Goal: Transaction & Acquisition: Purchase product/service

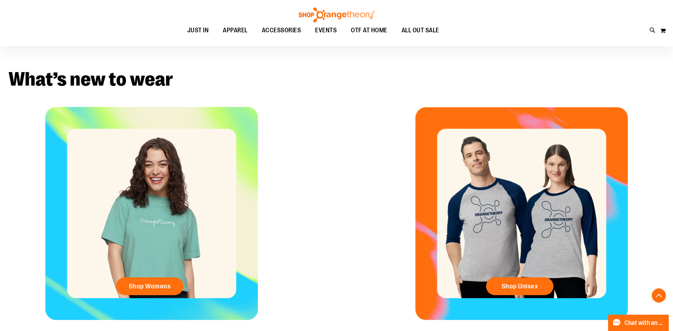
scroll to position [283, 0]
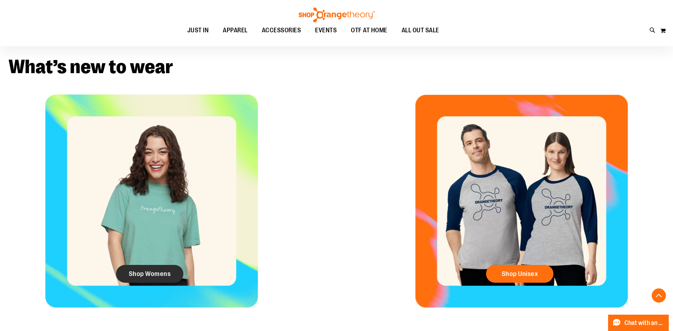
click at [143, 270] on span "Shop Womens" at bounding box center [150, 274] width 42 height 8
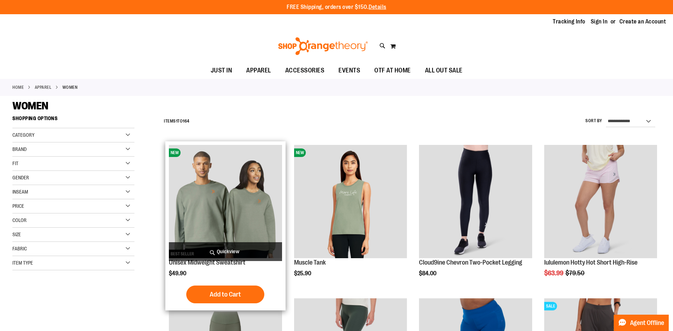
type input "**********"
click at [231, 188] on img "product" at bounding box center [225, 201] width 113 height 113
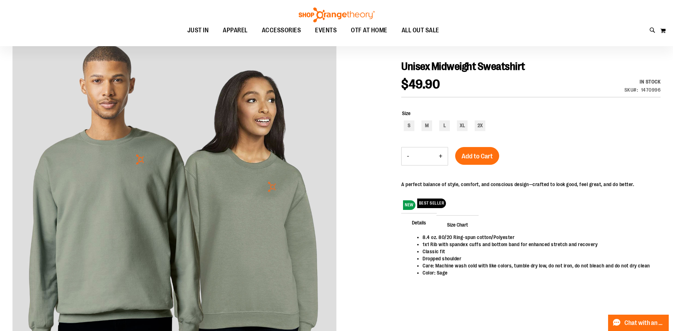
scroll to position [71, 0]
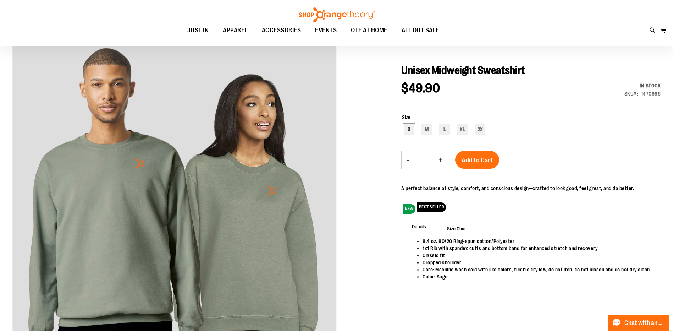
type input "**********"
click at [408, 127] on div "S" at bounding box center [409, 129] width 11 height 11
click at [429, 128] on div "M" at bounding box center [426, 129] width 11 height 11
click at [446, 127] on div "L" at bounding box center [444, 129] width 11 height 11
click at [464, 127] on div "XL" at bounding box center [462, 129] width 11 height 11
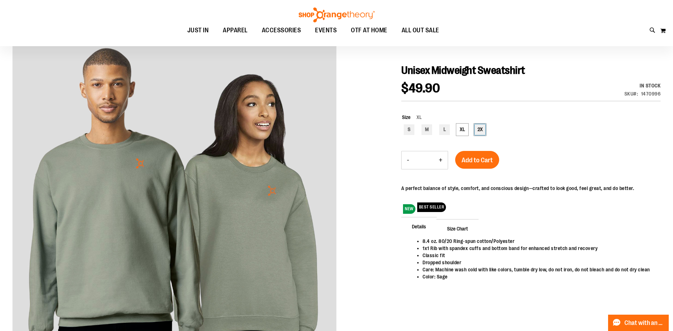
click at [479, 127] on div "2X" at bounding box center [480, 129] width 11 height 11
type input "***"
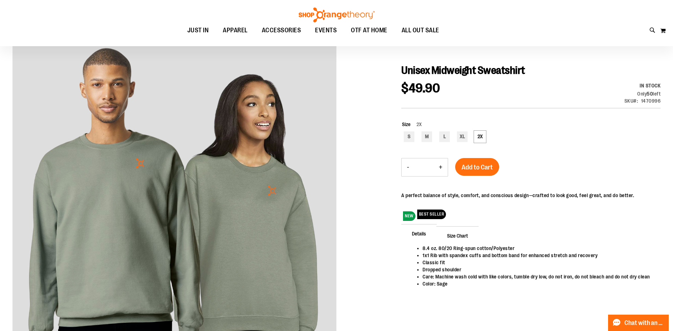
drag, startPoint x: 591, startPoint y: 139, endPoint x: 595, endPoint y: 128, distance: 12.0
click at [595, 128] on div "Size 2X S M L XL 2X ***" at bounding box center [531, 132] width 259 height 23
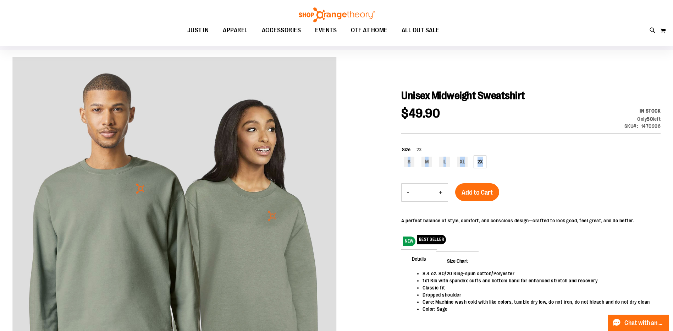
scroll to position [0, 0]
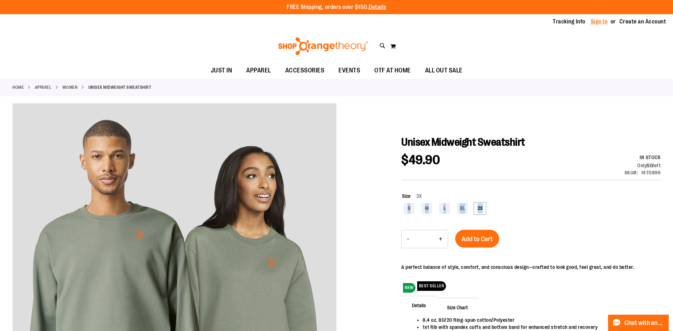
click at [602, 18] on link "Sign In" at bounding box center [599, 22] width 17 height 8
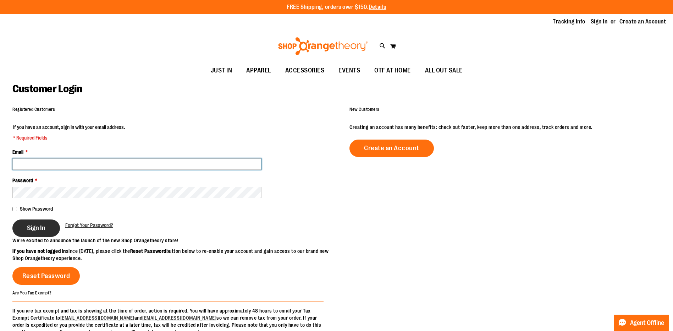
type input "**********"
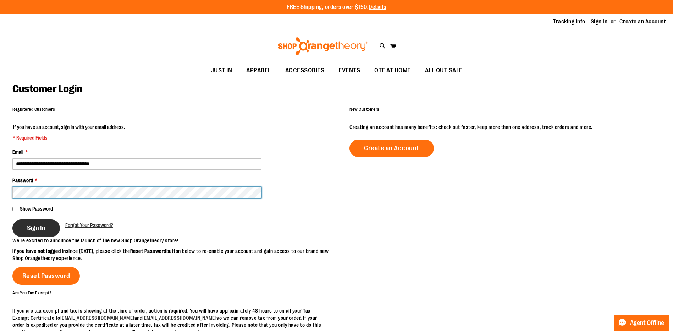
type input "**********"
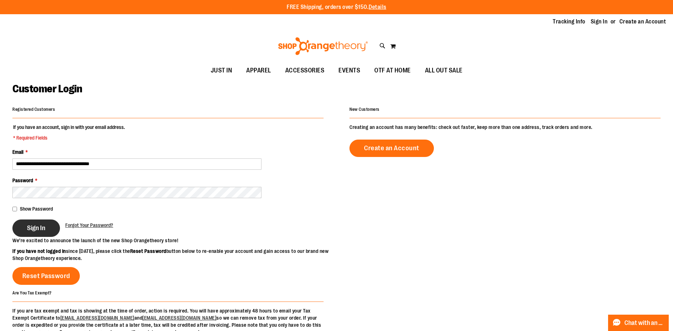
click at [31, 226] on span "Sign In" at bounding box center [36, 228] width 18 height 8
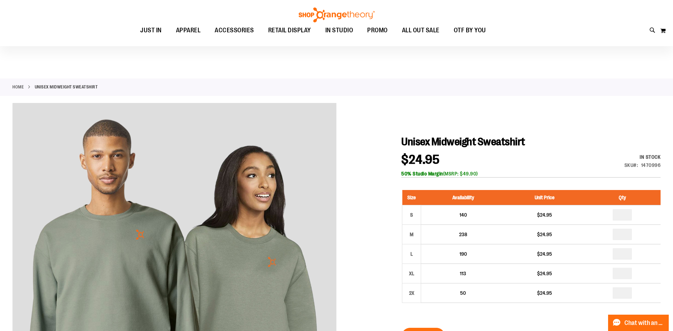
scroll to position [35, 0]
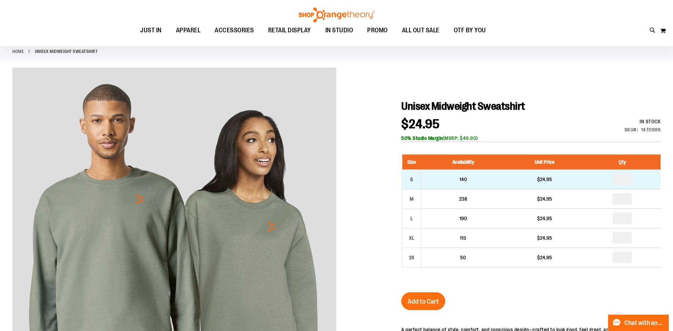
type input "**********"
drag, startPoint x: 630, startPoint y: 180, endPoint x: 486, endPoint y: 181, distance: 144.4
click at [490, 182] on tr "S 140 $24.95" at bounding box center [531, 180] width 258 height 20
type input "*"
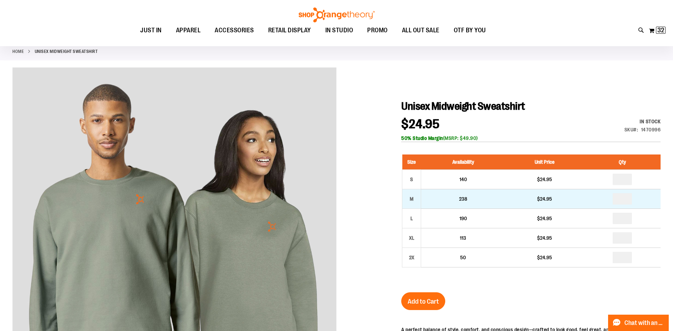
drag, startPoint x: 625, startPoint y: 202, endPoint x: 563, endPoint y: 203, distance: 62.5
type input "*"
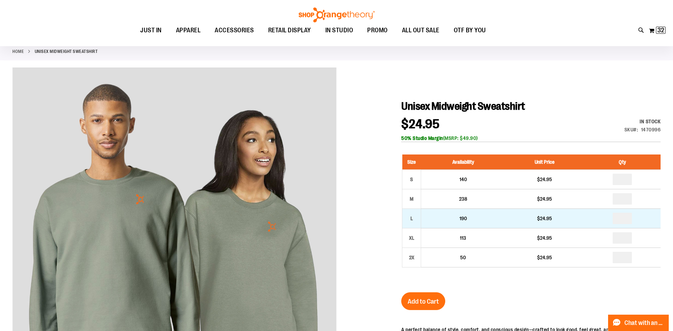
drag, startPoint x: 624, startPoint y: 216, endPoint x: 534, endPoint y: 223, distance: 89.7
type input "*"
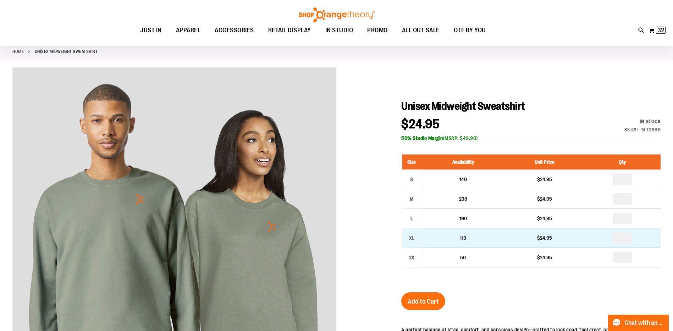
drag, startPoint x: 625, startPoint y: 238, endPoint x: 578, endPoint y: 244, distance: 47.2
type input "*"
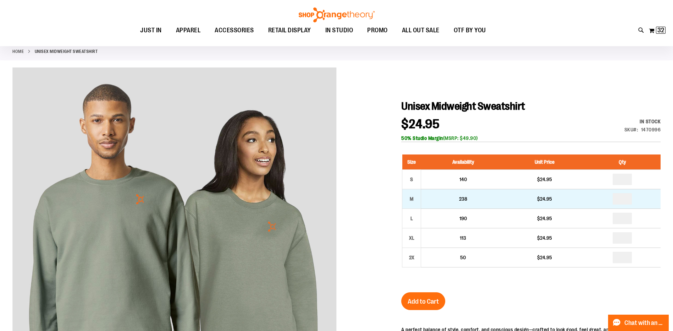
drag, startPoint x: 628, startPoint y: 199, endPoint x: 565, endPoint y: 199, distance: 62.8
type input "*"
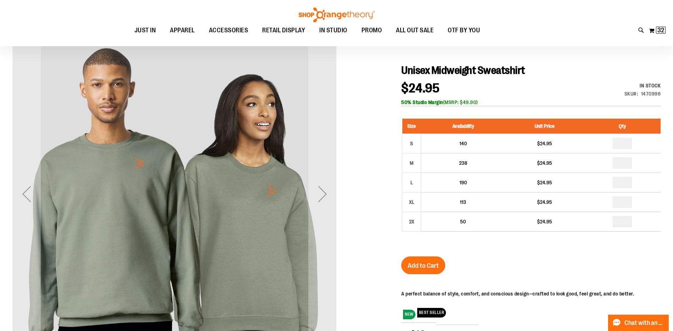
scroll to position [71, 0]
click at [316, 197] on div "Next" at bounding box center [322, 194] width 28 height 28
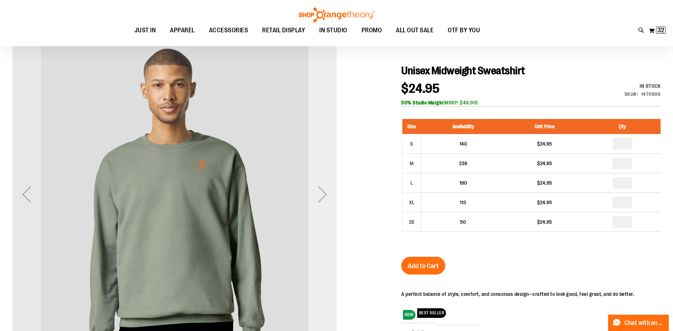
click at [316, 197] on div "Next" at bounding box center [322, 194] width 28 height 28
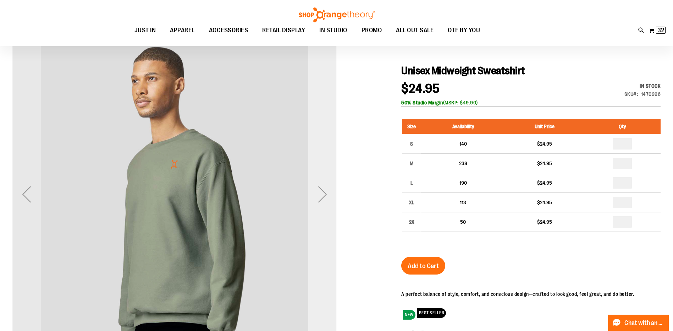
click at [316, 197] on div "Next" at bounding box center [322, 194] width 28 height 28
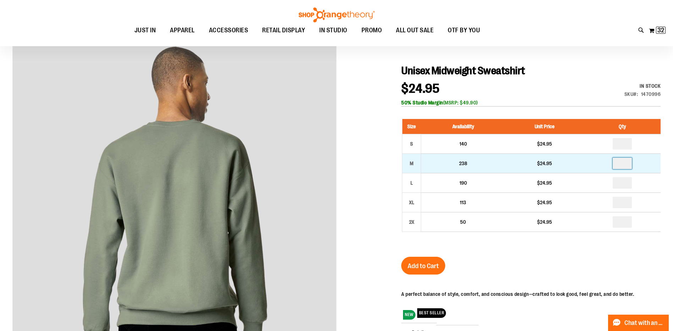
drag, startPoint x: 628, startPoint y: 164, endPoint x: 611, endPoint y: 165, distance: 17.4
click at [611, 165] on td "*" at bounding box center [622, 164] width 77 height 20
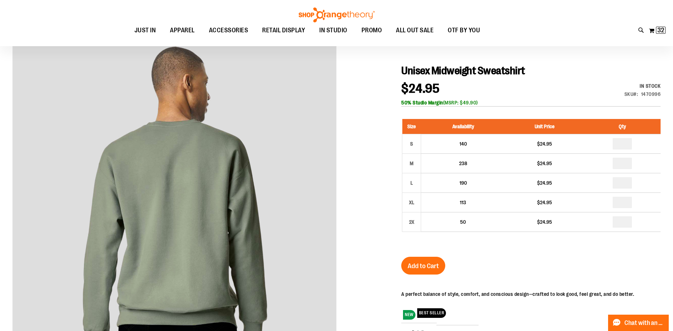
click at [614, 108] on div "Unisex Midweight Sweatshirt $24.95 In stock Only %1 left SKU 1470996 50% Studio…" at bounding box center [530, 239] width 259 height 350
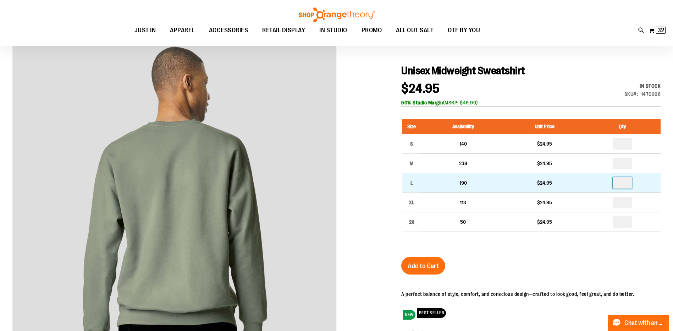
drag, startPoint x: 629, startPoint y: 182, endPoint x: 593, endPoint y: 187, distance: 36.5
click at [599, 187] on td "*" at bounding box center [622, 183] width 77 height 20
type input "*"
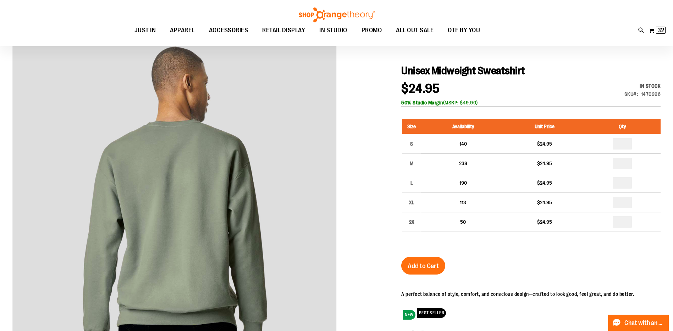
click at [573, 82] on div "Unisex Midweight Sweatshirt $24.95 In stock Only %1 left SKU 1470996 50% Studio…" at bounding box center [530, 239] width 259 height 350
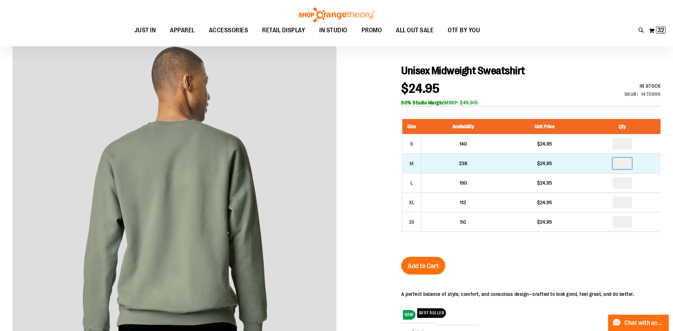
drag, startPoint x: 629, startPoint y: 162, endPoint x: 542, endPoint y: 166, distance: 87.0
click at [559, 166] on tr "M 238 $24.95 *" at bounding box center [531, 164] width 258 height 20
type input "*"
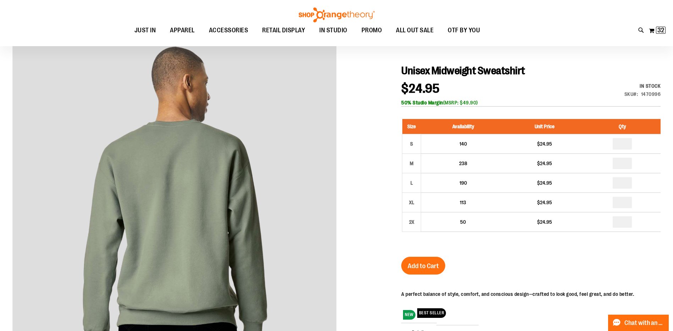
type input "*"
click at [599, 260] on div "Unisex Midweight Sweatshirt $24.95 In stock Only %1 left SKU 1470996 50% Studio…" at bounding box center [530, 239] width 259 height 350
click at [438, 262] on span "Add to Cart" at bounding box center [423, 266] width 31 height 8
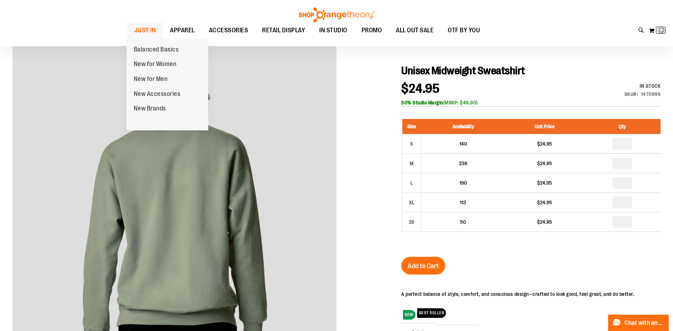
click at [143, 33] on span "JUST IN" at bounding box center [145, 30] width 22 height 16
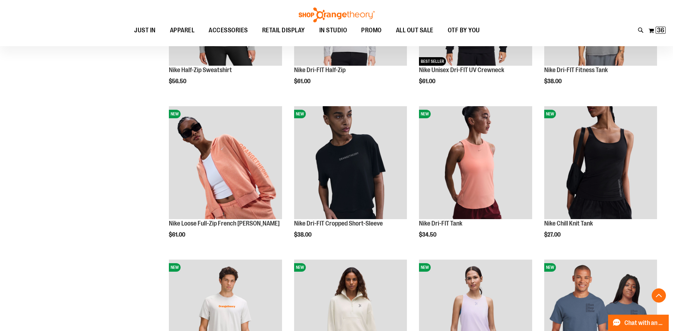
scroll to position [638, 0]
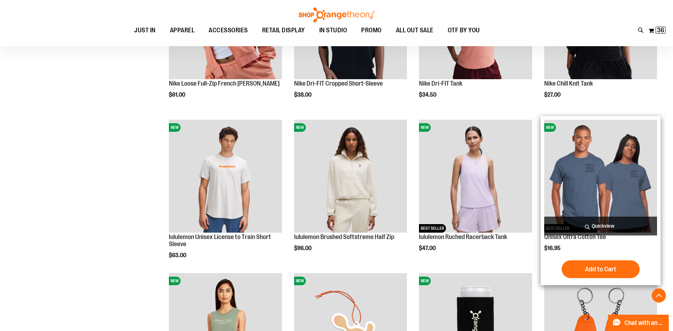
type input "**********"
click at [588, 145] on img "product" at bounding box center [600, 176] width 113 height 113
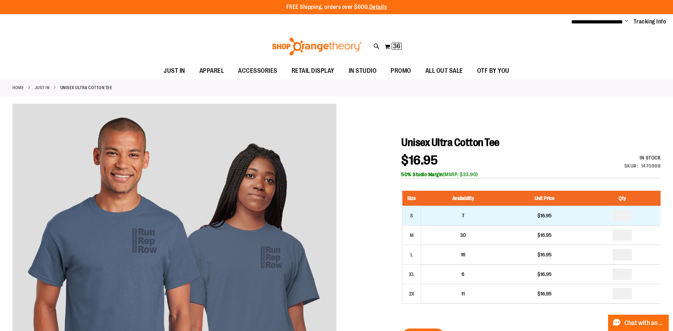
type input "**********"
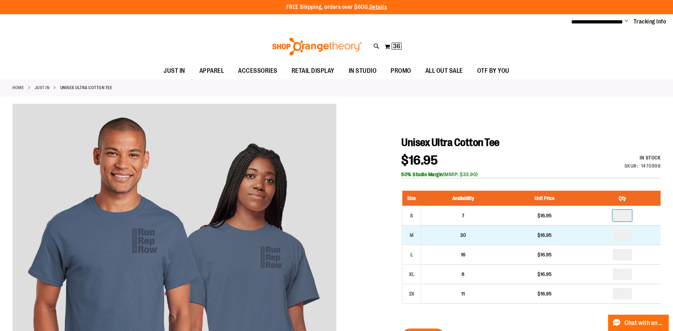
drag, startPoint x: 624, startPoint y: 215, endPoint x: 522, endPoint y: 228, distance: 102.9
click at [528, 225] on tbody "S 7 $16.95 M 30 $16.95 * L" at bounding box center [531, 255] width 258 height 98
type input "*"
drag, startPoint x: 628, startPoint y: 234, endPoint x: 557, endPoint y: 234, distance: 70.6
type input "*"
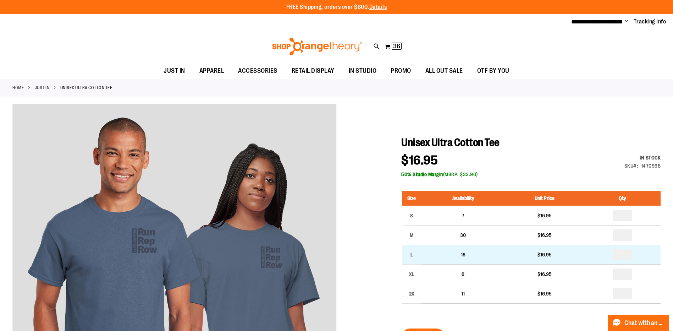
drag, startPoint x: 628, startPoint y: 257, endPoint x: 610, endPoint y: 257, distance: 18.4
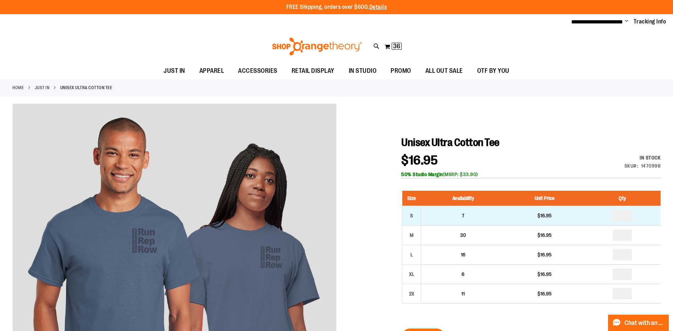
type input "*"
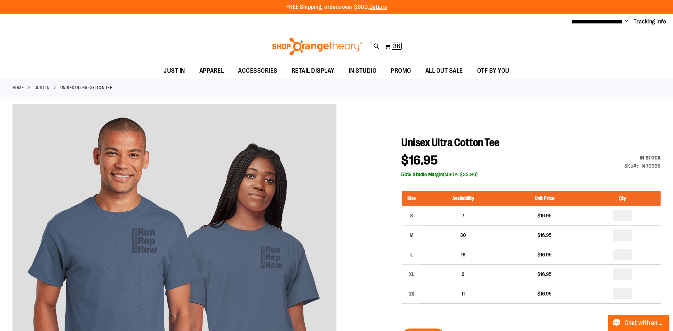
click at [369, 210] on div at bounding box center [336, 291] width 648 height 375
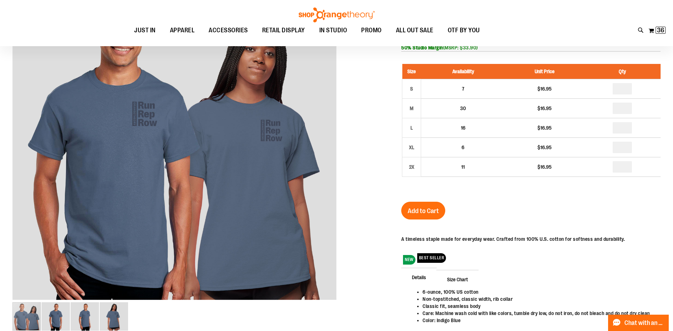
scroll to position [35, 0]
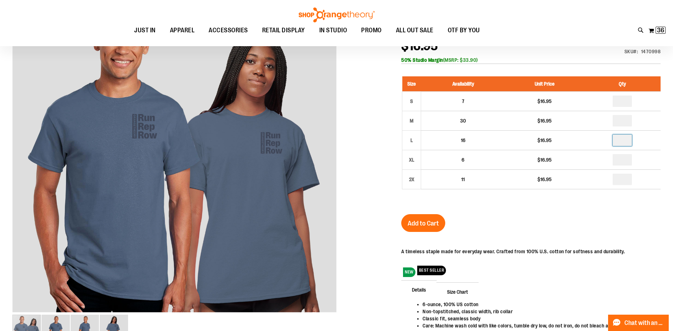
drag, startPoint x: 629, startPoint y: 140, endPoint x: 335, endPoint y: 145, distance: 294.9
click at [345, 145] on div "Unisex Ultra Cotton Tee $16.95 In stock Only %1 left SKU 1470998 50% Studio Mar…" at bounding box center [336, 311] width 648 height 644
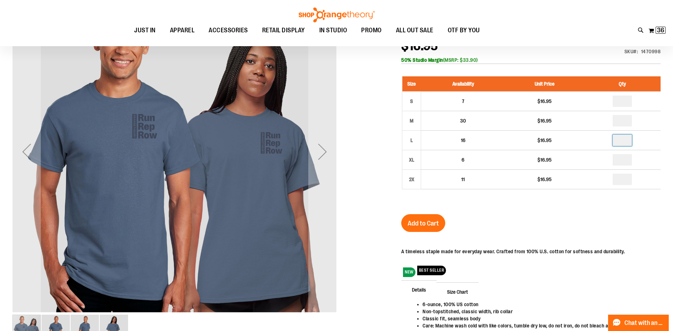
type input "*"
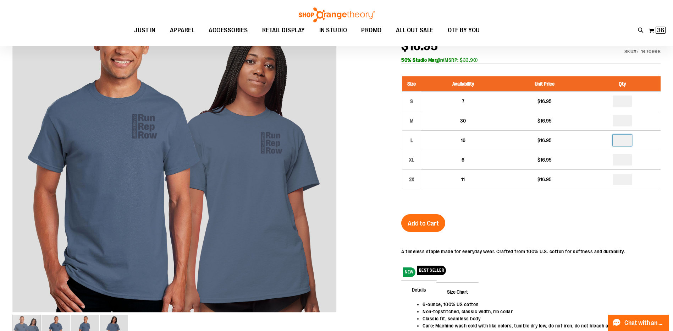
click at [368, 122] on div at bounding box center [336, 176] width 648 height 375
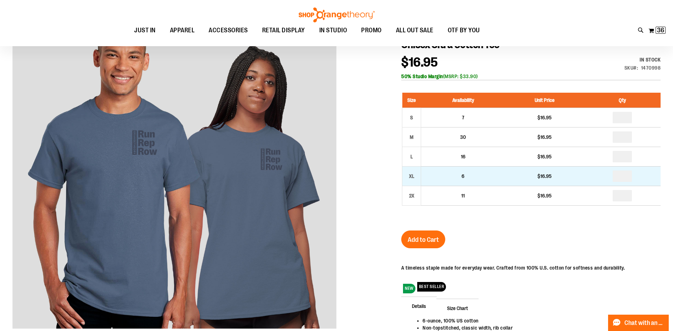
scroll to position [35, 0]
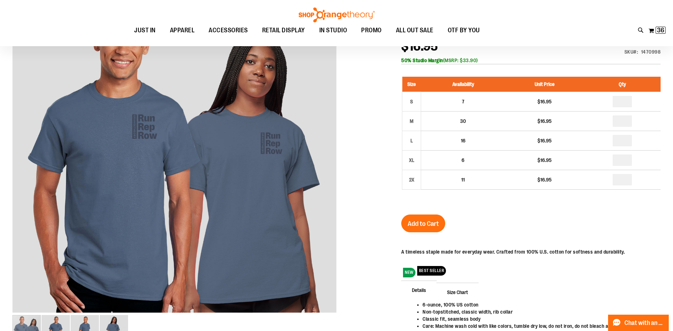
click at [427, 223] on span "Add to Cart" at bounding box center [423, 224] width 31 height 8
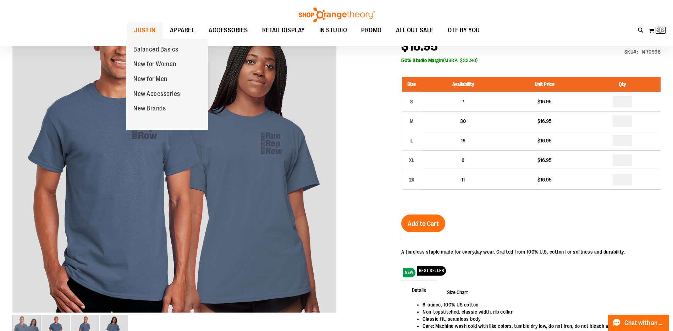
click at [144, 31] on span "JUST IN" at bounding box center [145, 30] width 22 height 16
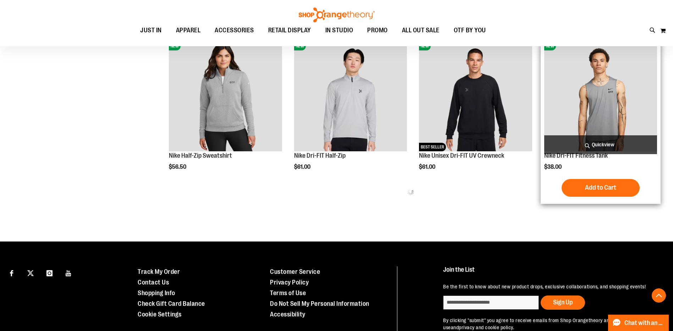
scroll to position [425, 0]
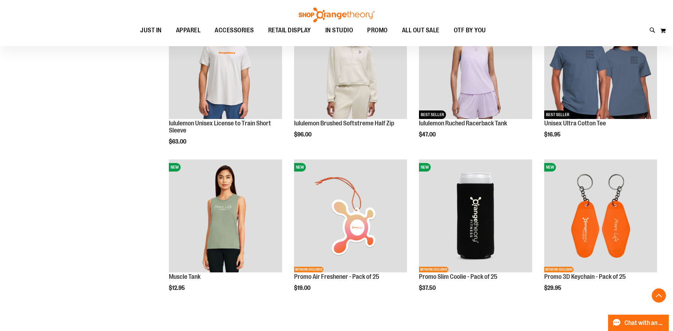
scroll to position [780, 0]
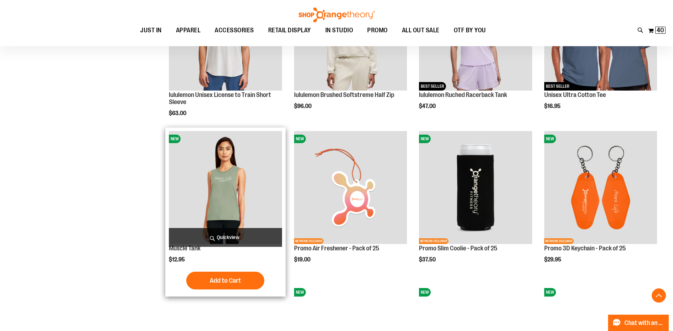
type input "**********"
click at [229, 189] on img "product" at bounding box center [225, 187] width 113 height 113
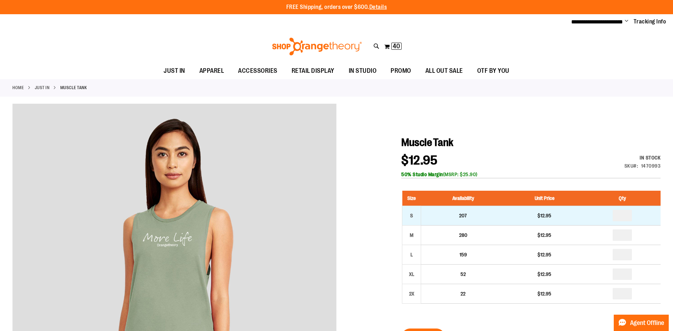
type input "**********"
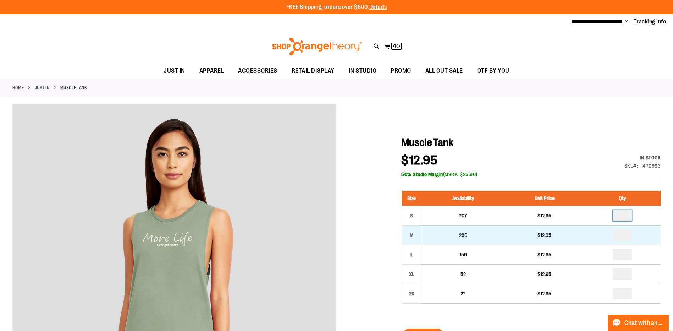
drag, startPoint x: 628, startPoint y: 214, endPoint x: 551, endPoint y: 228, distance: 78.4
click at [551, 228] on tbody "S 207 $12.95 M 280 $12.95 * L *" at bounding box center [531, 255] width 258 height 98
type input "*"
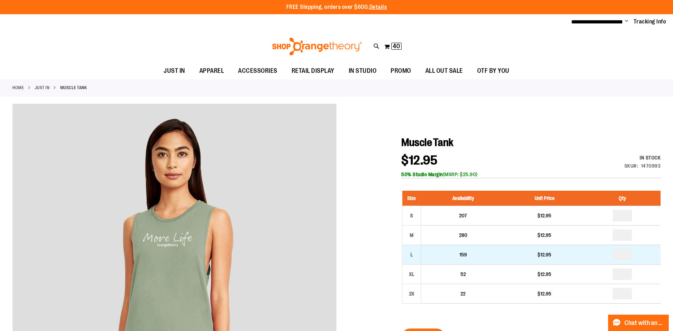
drag, startPoint x: 627, startPoint y: 234, endPoint x: 554, endPoint y: 249, distance: 74.5
type input "*"
drag, startPoint x: 627, startPoint y: 254, endPoint x: 488, endPoint y: 257, distance: 138.4
type input "*"
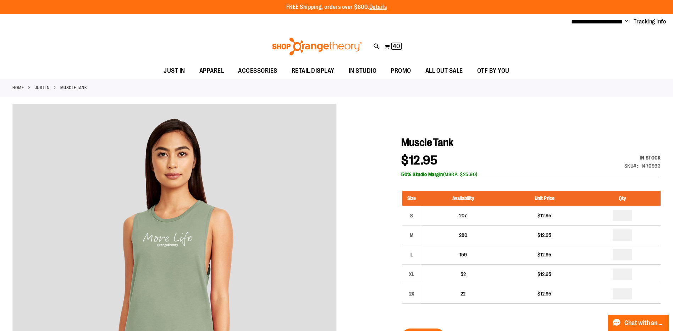
drag, startPoint x: 627, startPoint y: 212, endPoint x: 569, endPoint y: 230, distance: 59.8
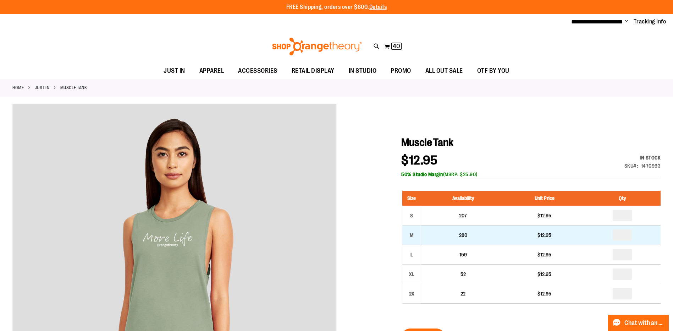
type input "*"
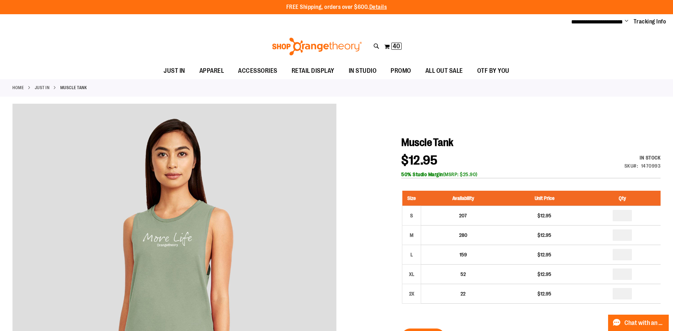
click at [393, 215] on div at bounding box center [336, 299] width 648 height 390
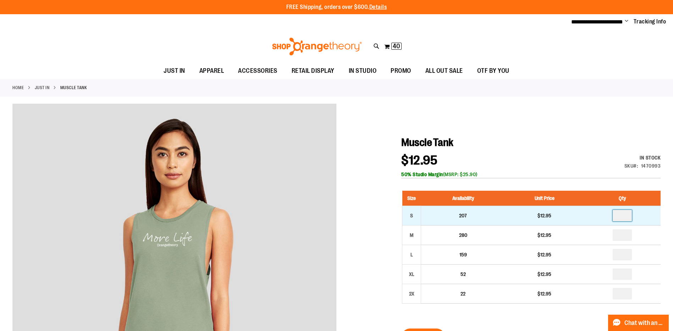
click at [629, 214] on input "*" at bounding box center [622, 215] width 19 height 11
type input "*"
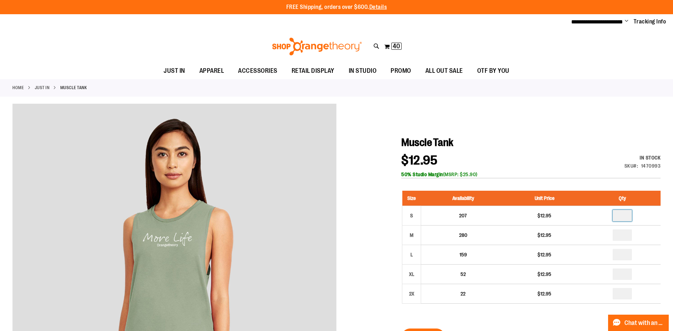
click at [381, 241] on div at bounding box center [336, 299] width 648 height 390
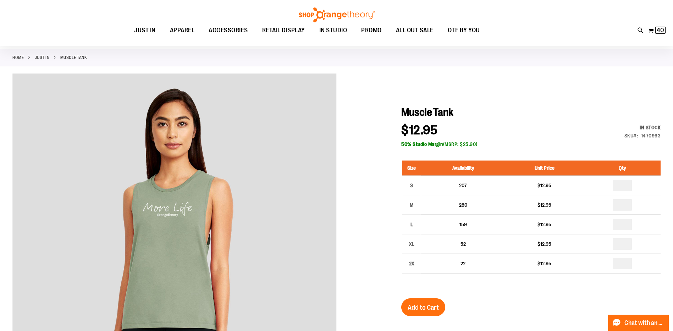
scroll to position [71, 0]
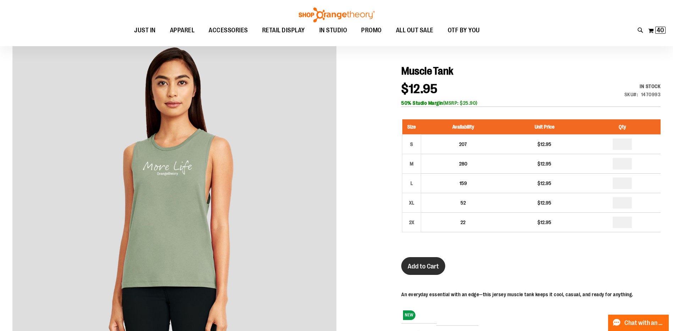
click at [427, 269] on span "Add to Cart" at bounding box center [423, 266] width 31 height 8
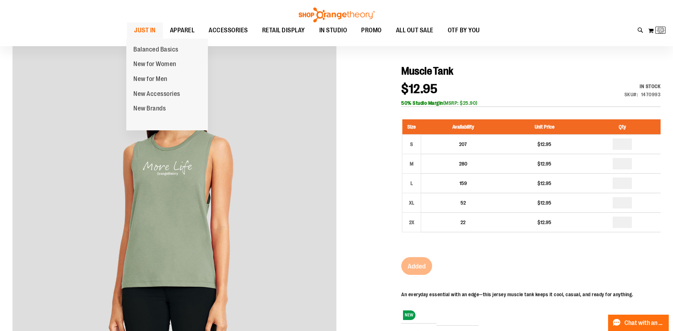
click at [140, 30] on span "JUST IN" at bounding box center [145, 30] width 22 height 16
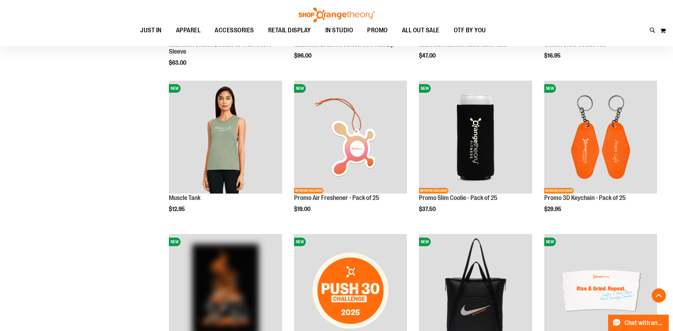
scroll to position [739, 0]
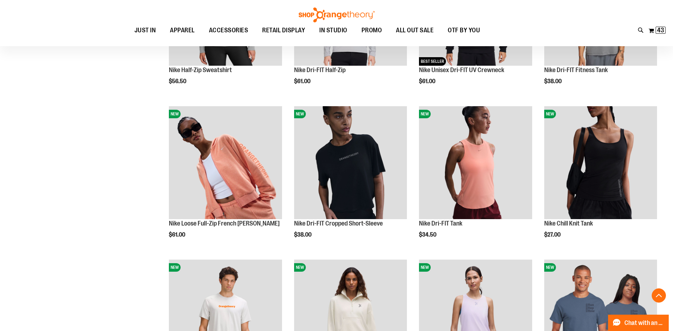
scroll to position [385, 0]
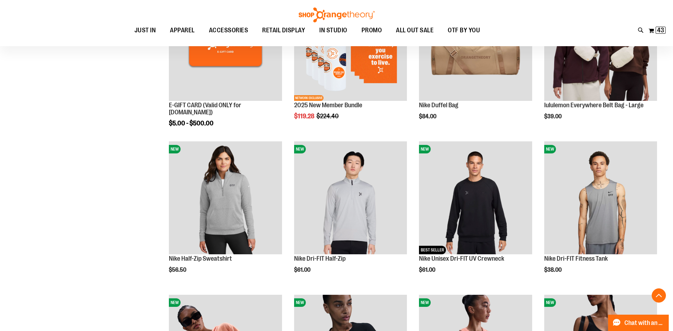
scroll to position [243, 0]
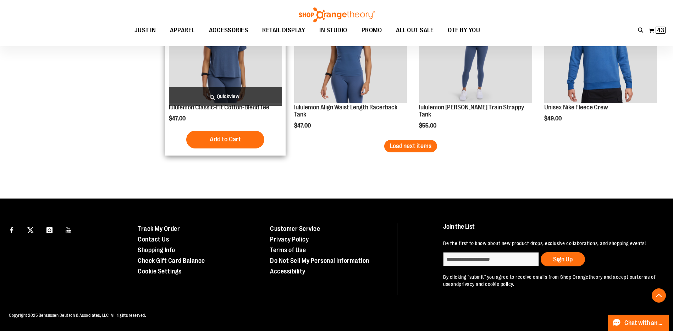
scroll to position [1094, 0]
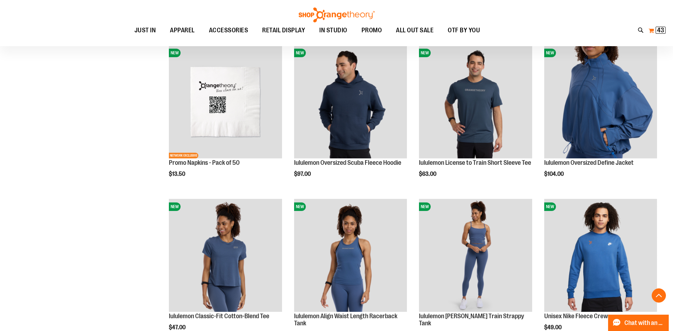
type input "**********"
click at [652, 31] on button "My Cart 43 43 items" at bounding box center [657, 30] width 18 height 11
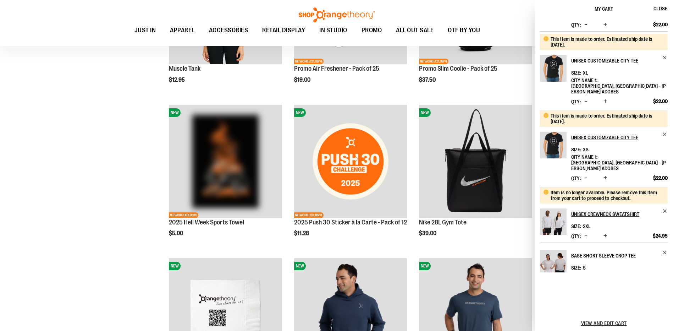
scroll to position [298, 0]
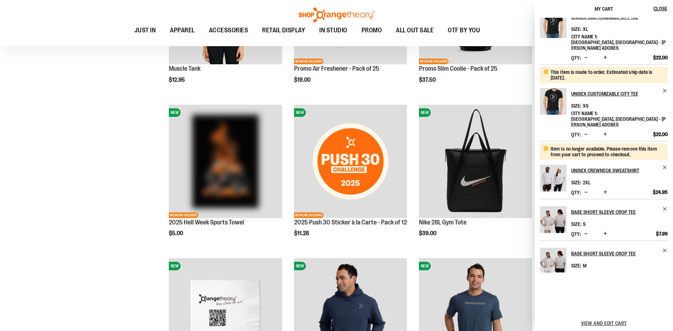
click at [586, 188] on span "Decrease product quantity" at bounding box center [585, 191] width 3 height 7
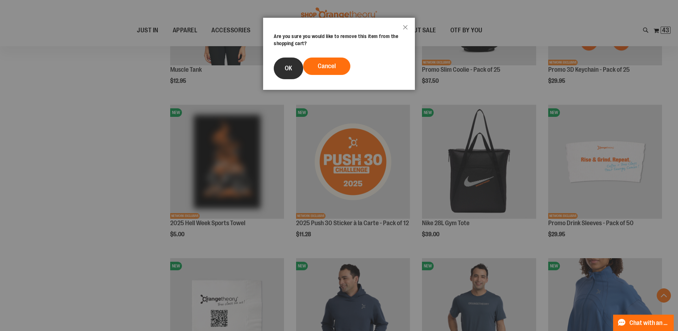
click at [279, 68] on button "OK" at bounding box center [288, 68] width 29 height 22
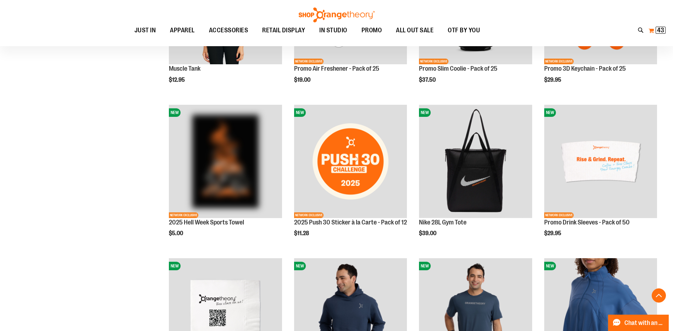
click at [657, 32] on span "43 43 items" at bounding box center [661, 30] width 10 height 7
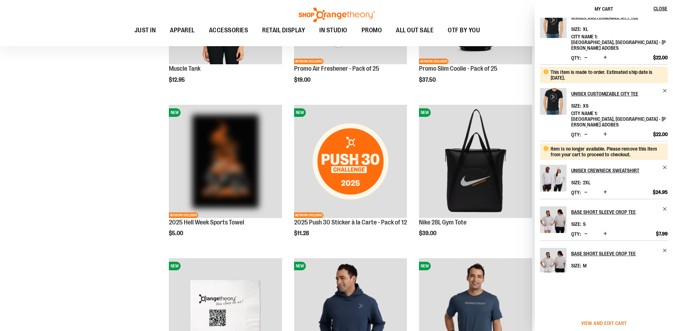
click at [611, 320] on span "View and edit cart" at bounding box center [604, 323] width 46 height 6
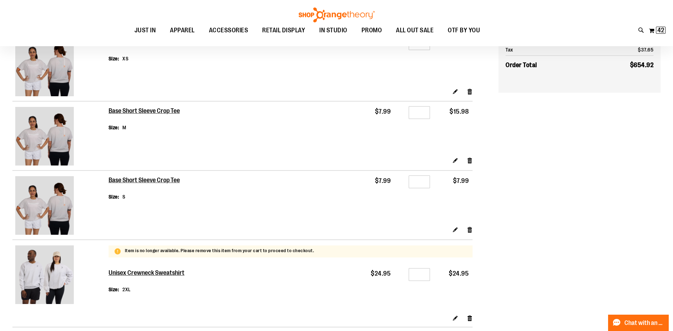
scroll to position [177, 0]
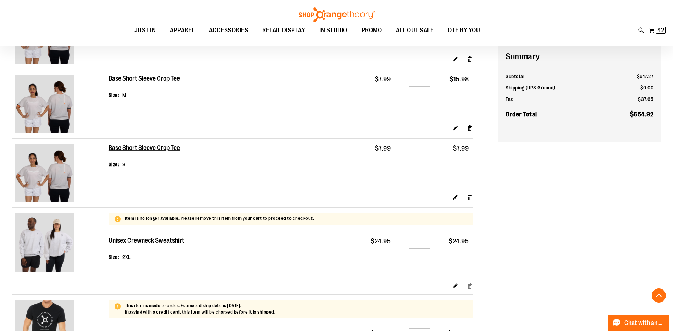
type input "**********"
click at [467, 287] on link "Remove item" at bounding box center [470, 285] width 6 height 7
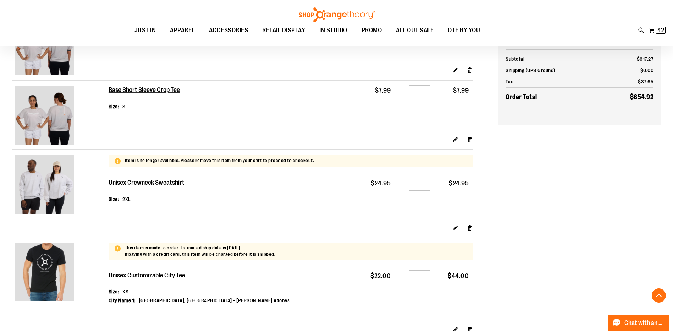
scroll to position [248, 0]
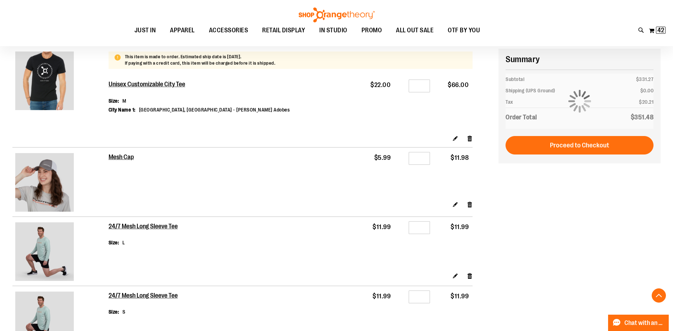
scroll to position [709, 0]
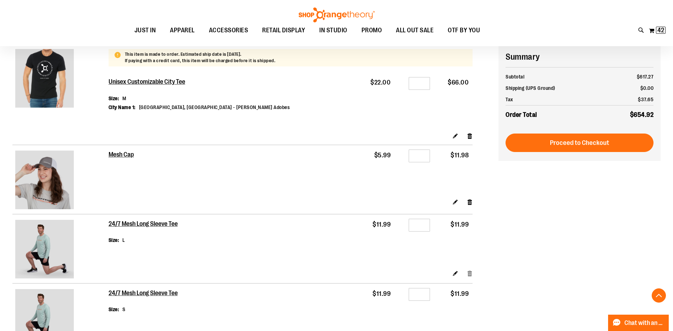
type input "**********"
click at [470, 271] on link "Remove item" at bounding box center [470, 272] width 6 height 7
